Goal: Entertainment & Leisure: Consume media (video, audio)

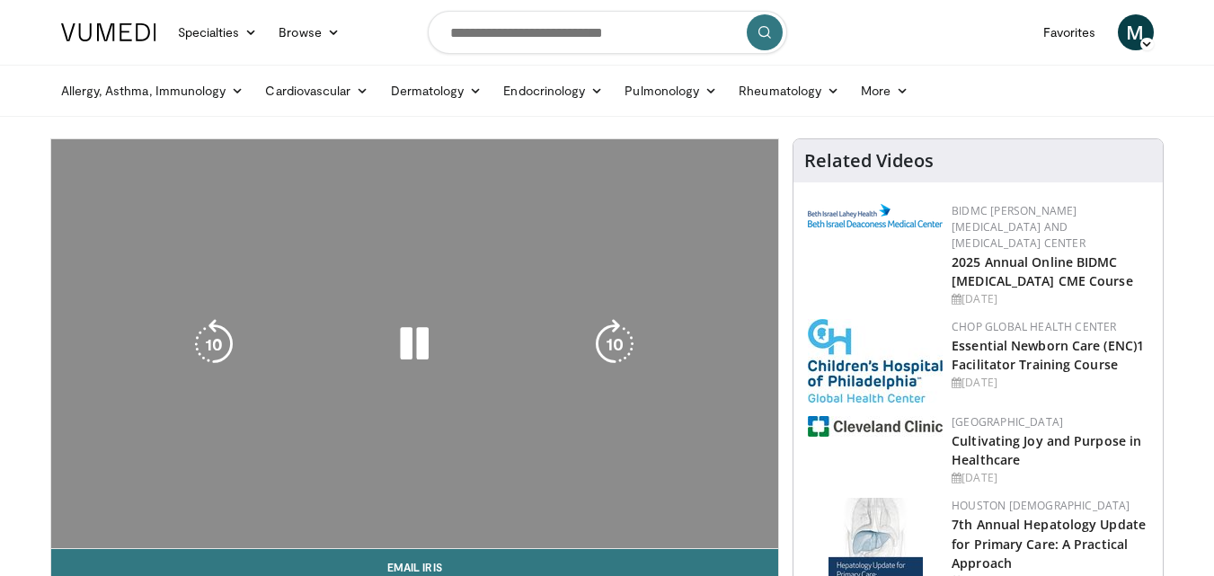
scroll to position [90, 0]
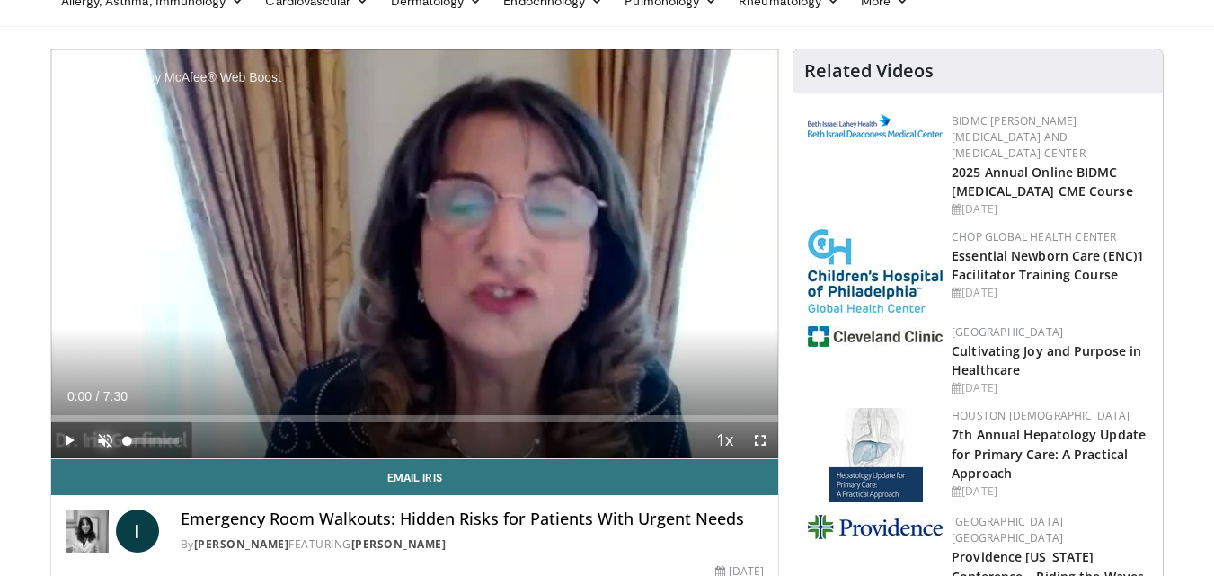
click at [96, 442] on span "Video Player" at bounding box center [105, 440] width 36 height 36
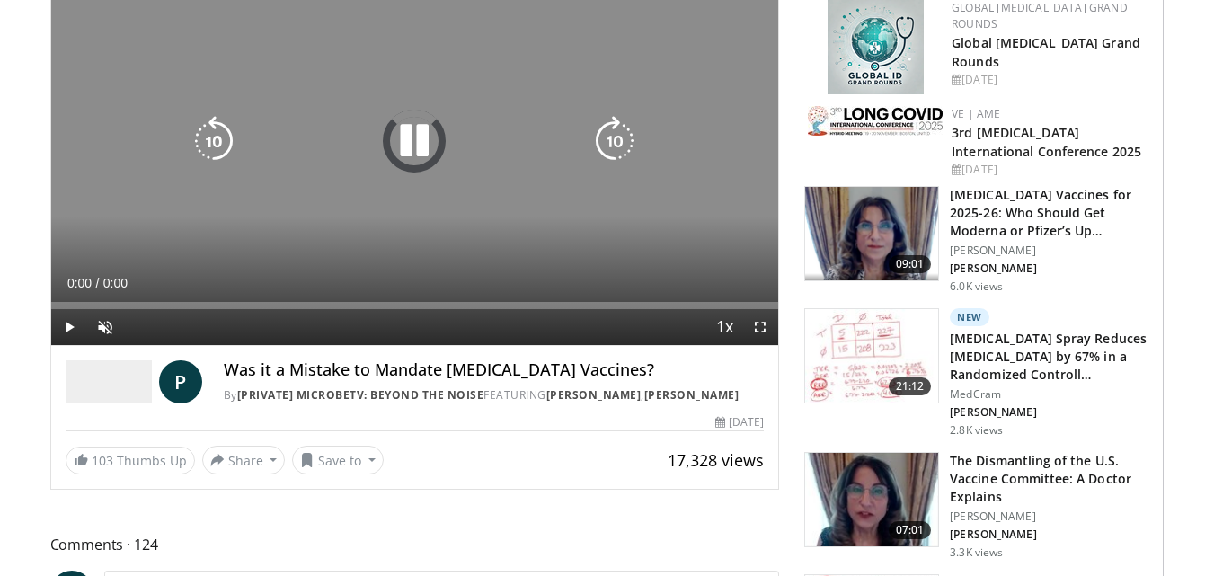
scroll to position [270, 0]
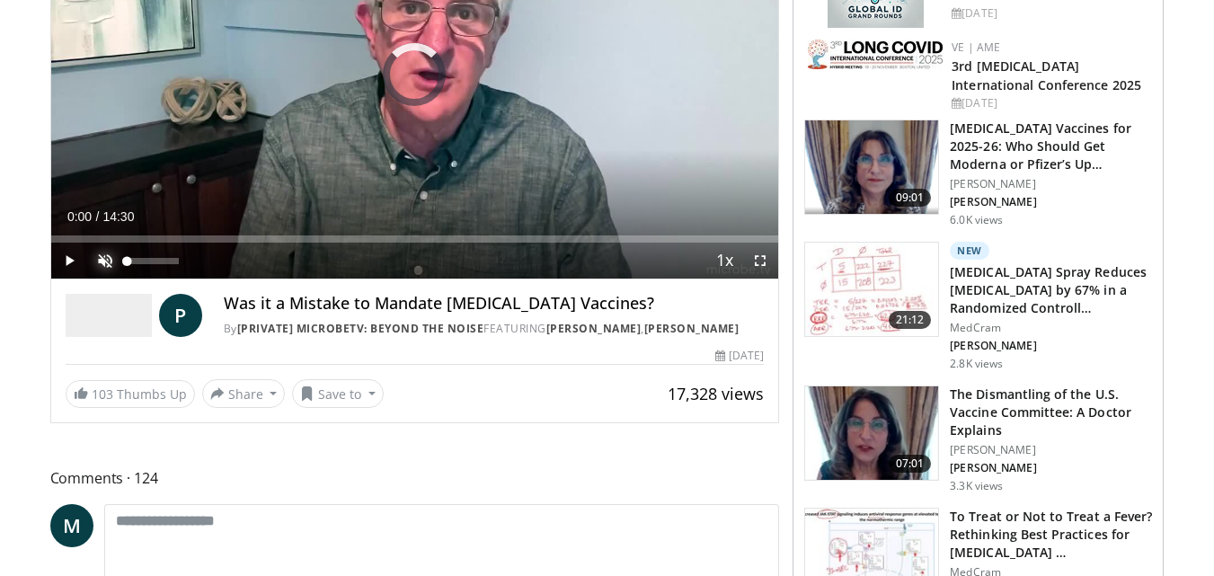
click at [113, 255] on span "Video Player" at bounding box center [105, 261] width 36 height 36
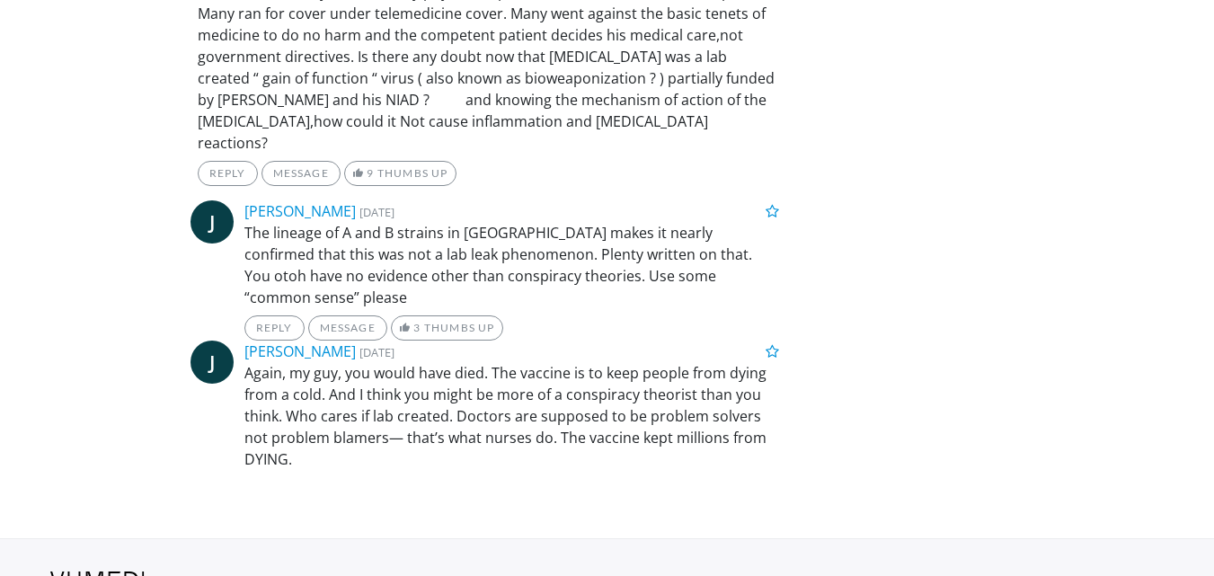
scroll to position [26588, 0]
